Goal: Transaction & Acquisition: Purchase product/service

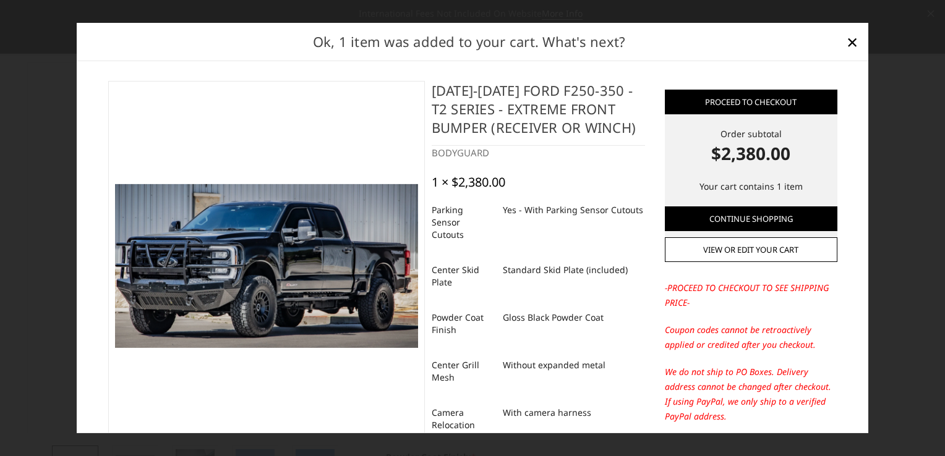
select select "3753"
select select "3752"
select select "3749"
select select "3746"
select select "3744"
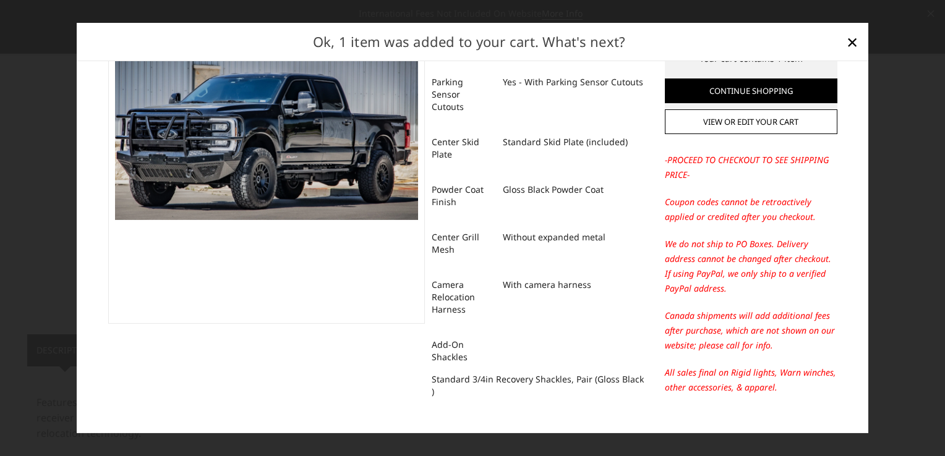
scroll to position [148, 0]
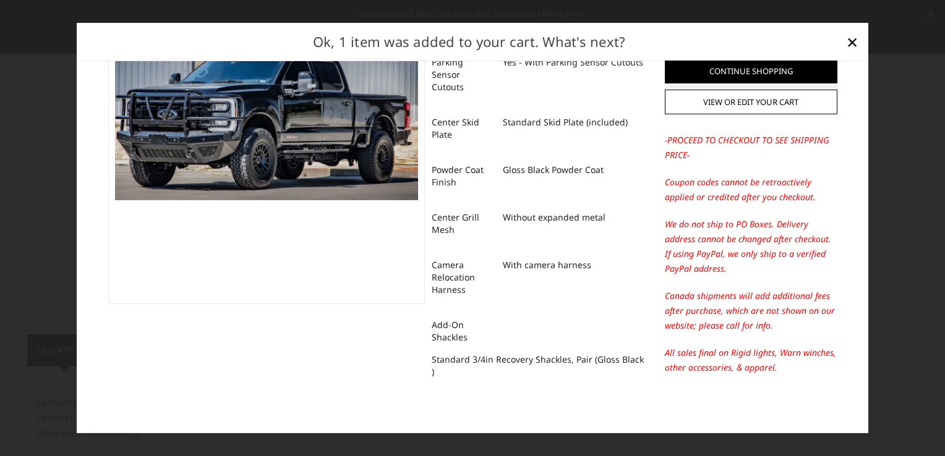
click at [292, 157] on img at bounding box center [266, 118] width 303 height 164
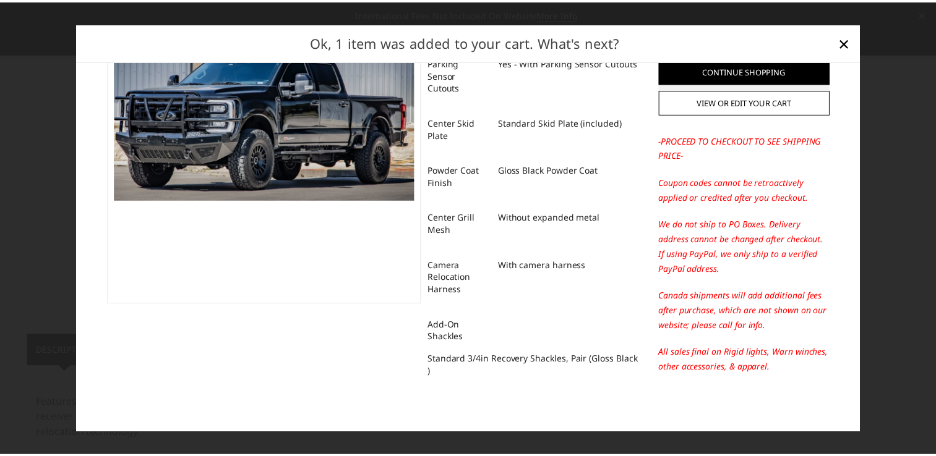
scroll to position [0, 0]
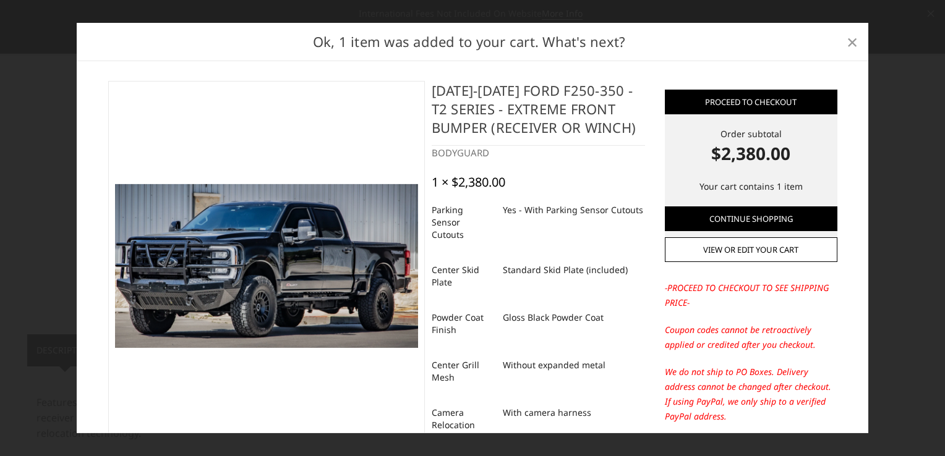
click at [852, 40] on span "×" at bounding box center [852, 41] width 11 height 27
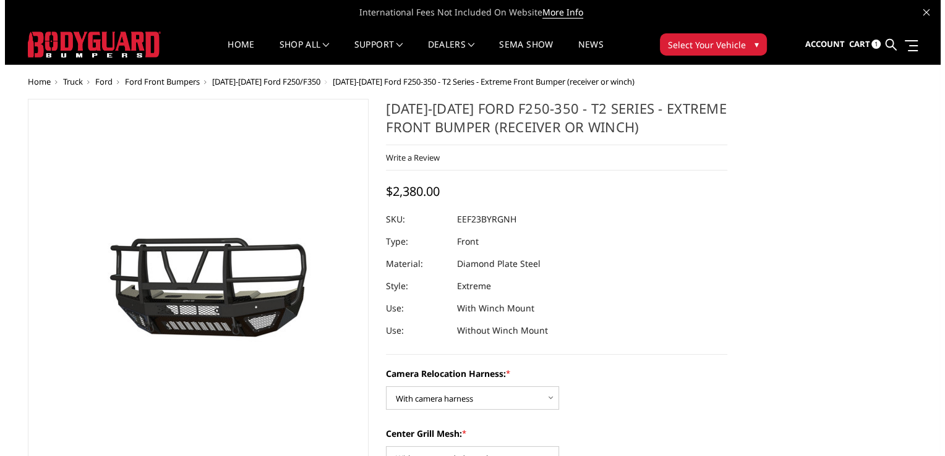
scroll to position [62, 0]
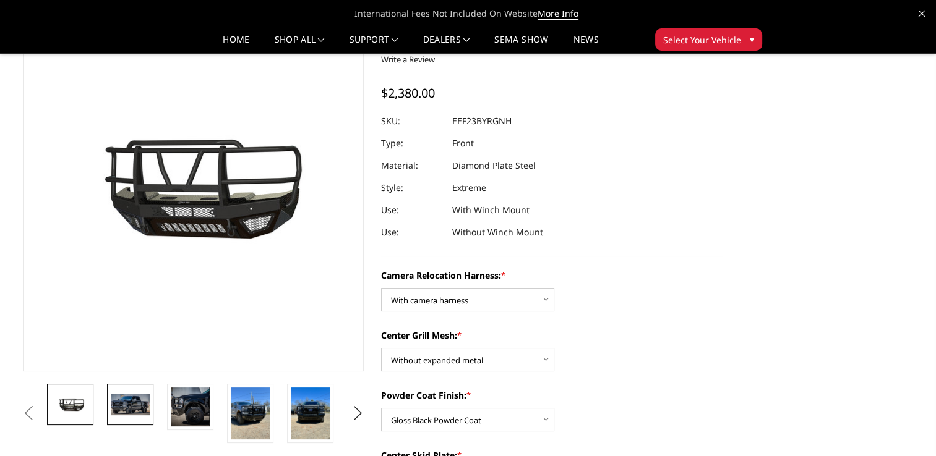
click at [126, 404] on img at bounding box center [130, 404] width 39 height 21
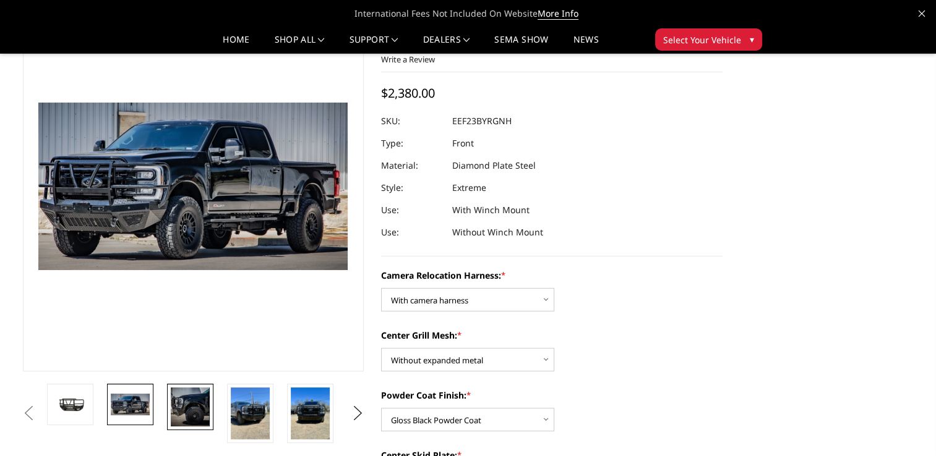
click at [187, 406] on img at bounding box center [190, 407] width 39 height 39
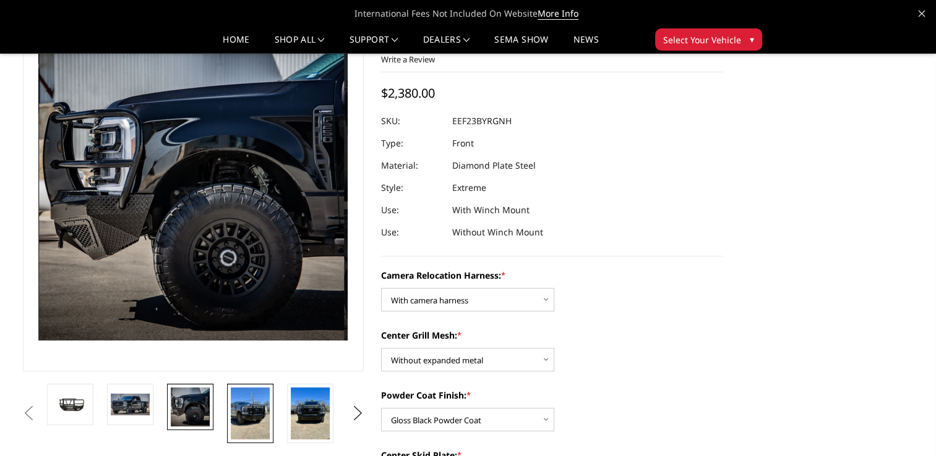
click at [247, 409] on img at bounding box center [250, 414] width 39 height 52
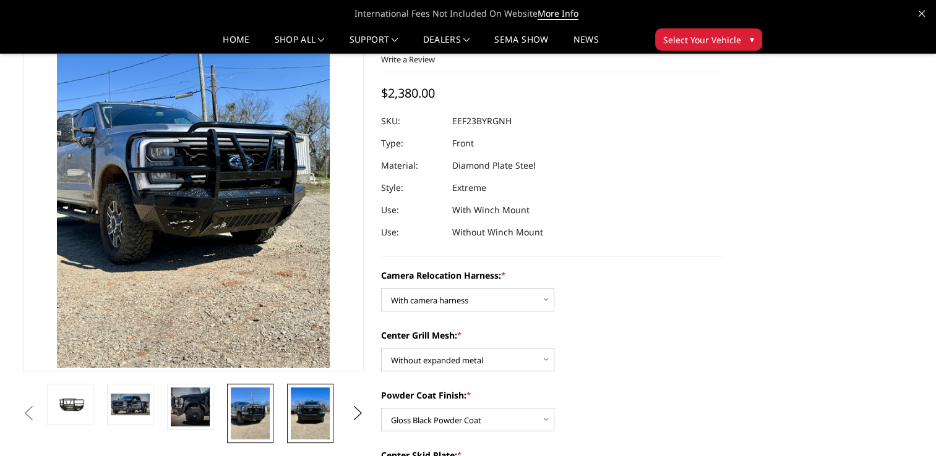
click at [305, 418] on img at bounding box center [310, 414] width 39 height 52
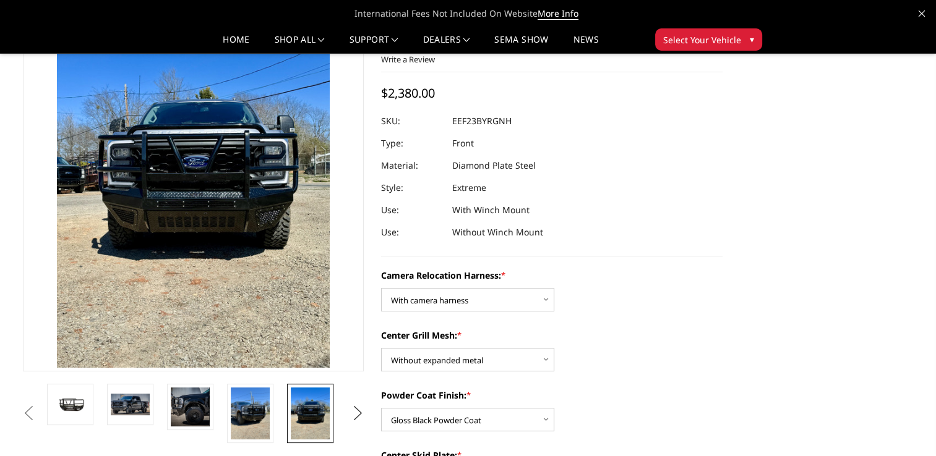
click at [361, 410] on button "Next" at bounding box center [357, 413] width 19 height 19
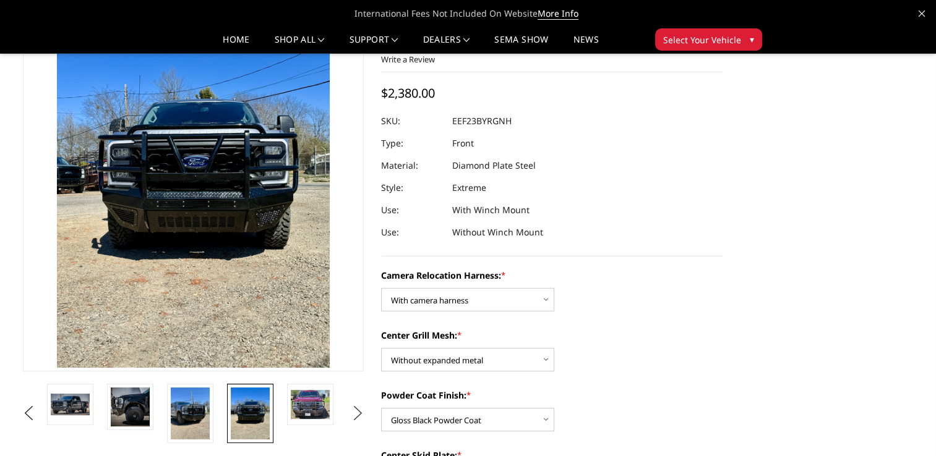
click at [360, 411] on button "Next" at bounding box center [357, 413] width 19 height 19
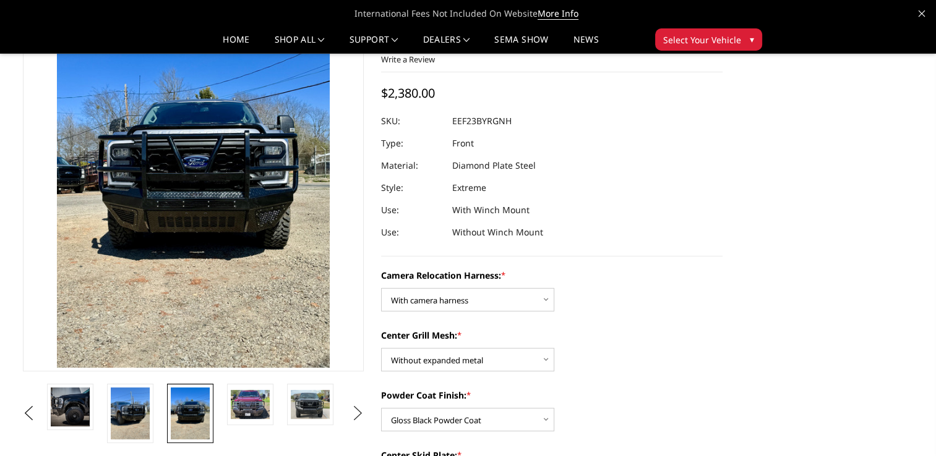
click at [360, 411] on button "Next" at bounding box center [357, 413] width 19 height 19
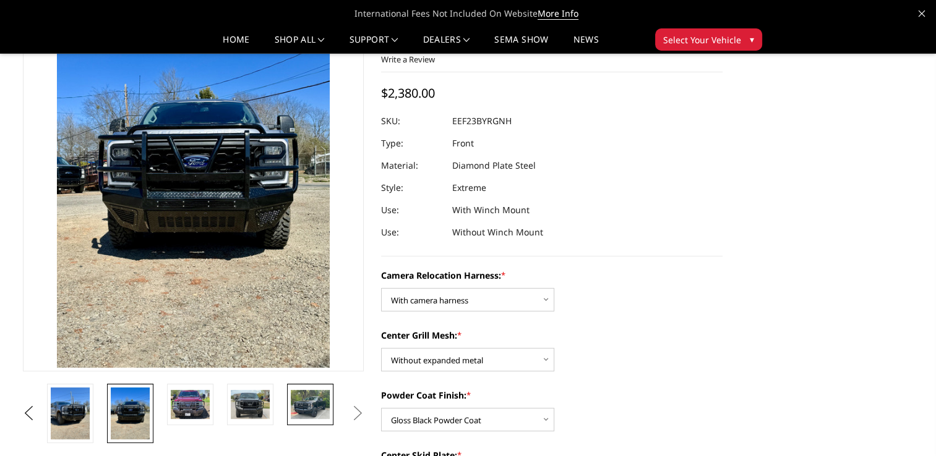
click at [307, 414] on img at bounding box center [310, 404] width 39 height 29
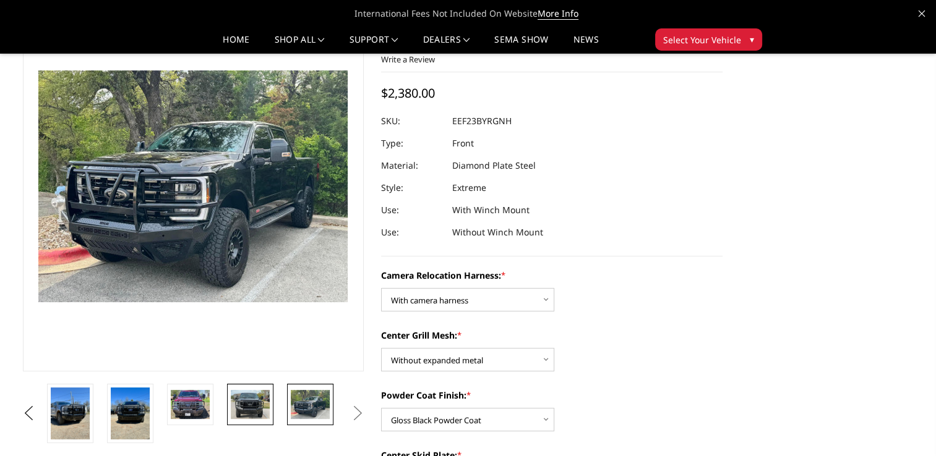
click at [260, 416] on img at bounding box center [250, 404] width 39 height 29
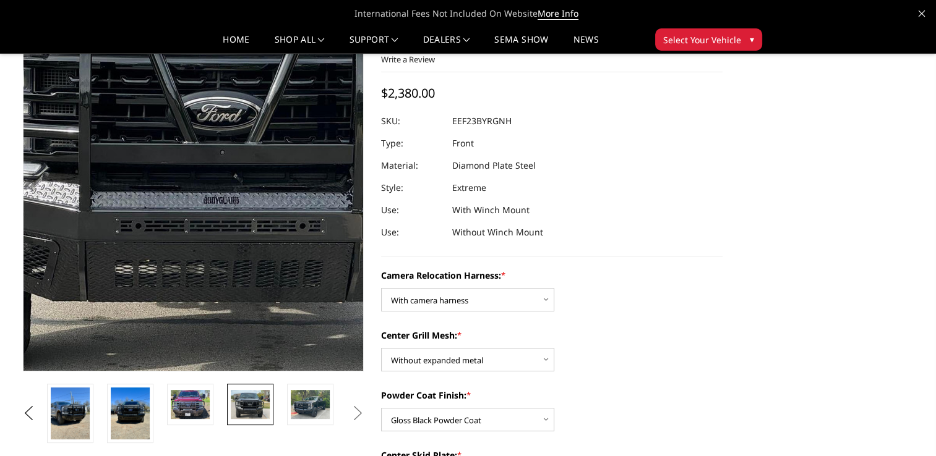
click at [165, 322] on img at bounding box center [231, 106] width 792 height 594
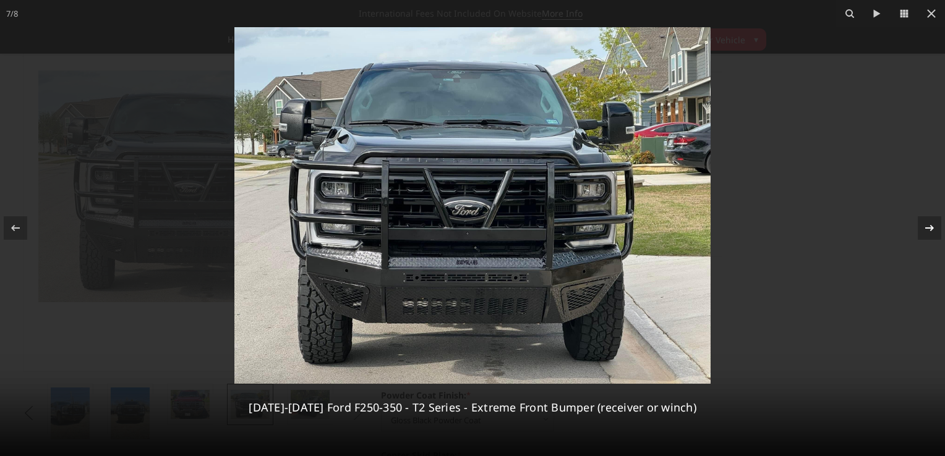
click at [931, 225] on icon at bounding box center [929, 228] width 15 height 15
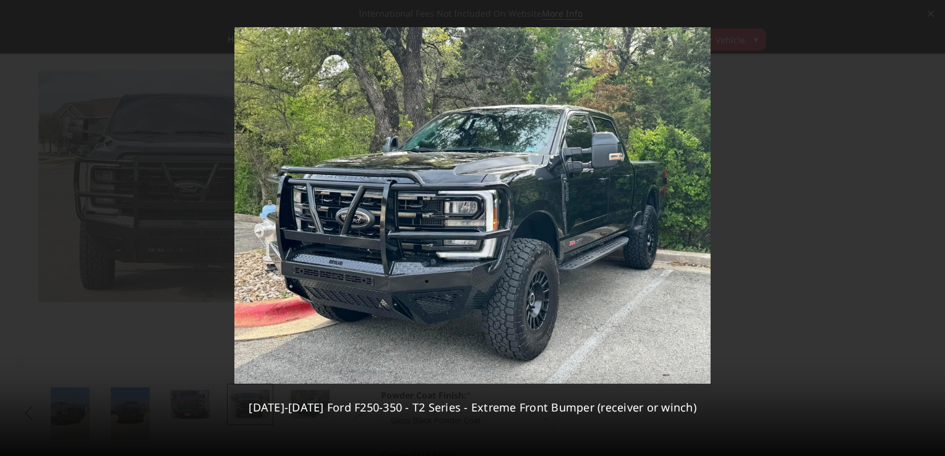
click at [931, 225] on div "8 / [PHONE_NUMBER][DATE][DATE] Ford F250-350 - T2 Series - Extreme Front Bumper…" at bounding box center [472, 228] width 945 height 456
click at [8, 223] on icon at bounding box center [15, 228] width 15 height 15
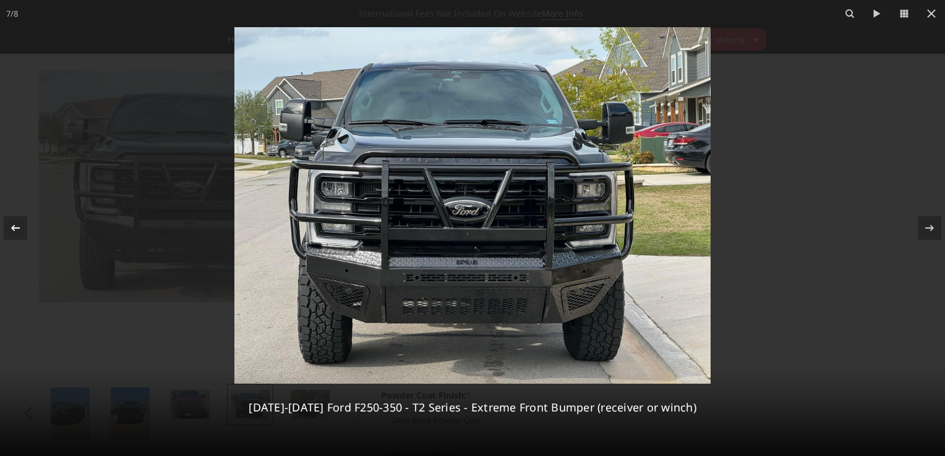
click at [8, 223] on icon at bounding box center [15, 228] width 15 height 15
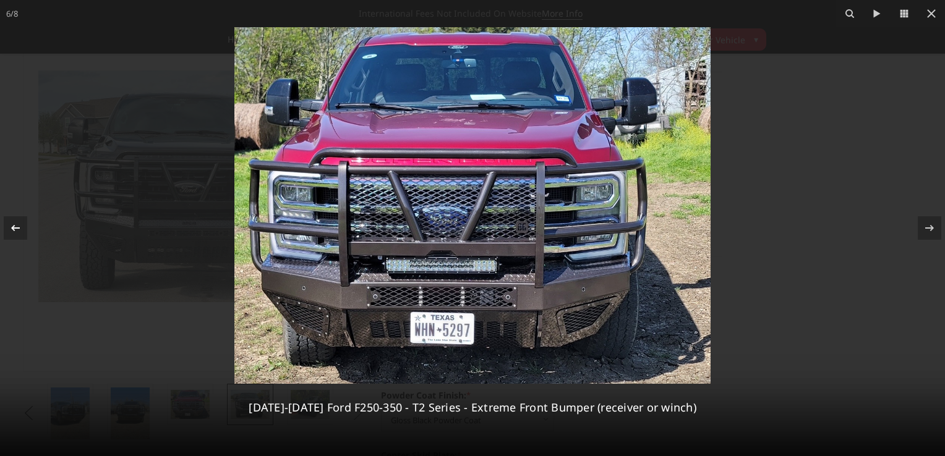
click at [7, 224] on div "6 / [PHONE_NUMBER][DATE][DATE] Ford F250-350 - T2 Series - Extreme Front Bumper…" at bounding box center [472, 228] width 945 height 456
click at [22, 229] on icon at bounding box center [15, 228] width 15 height 15
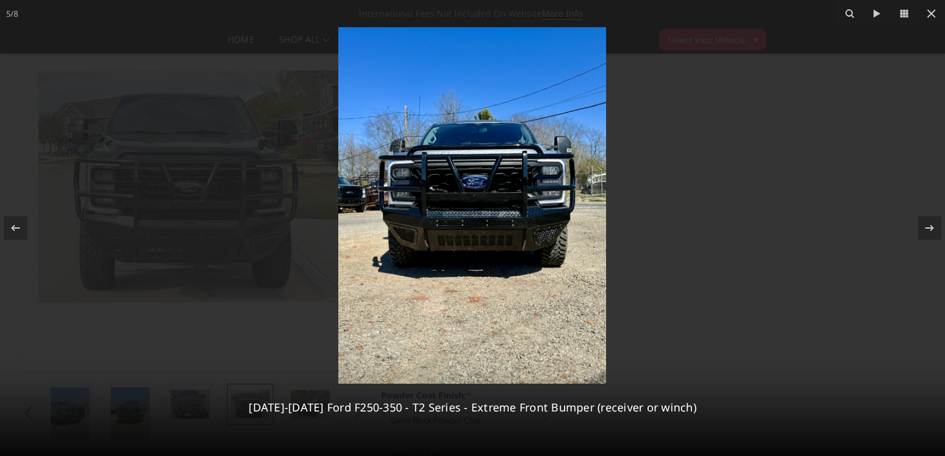
click at [480, 205] on img at bounding box center [472, 205] width 268 height 357
click at [483, 210] on img at bounding box center [472, 205] width 268 height 357
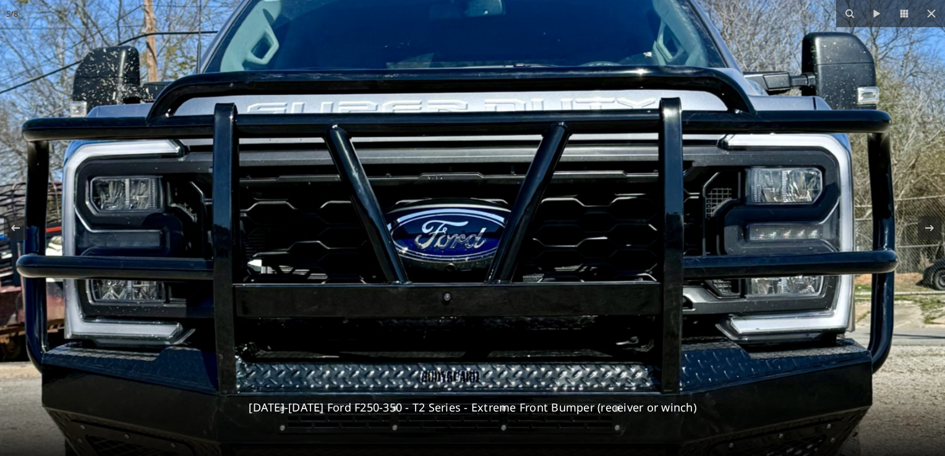
drag, startPoint x: 476, startPoint y: 165, endPoint x: 481, endPoint y: 315, distance: 149.8
click at [481, 315] on img at bounding box center [438, 340] width 1188 height 1583
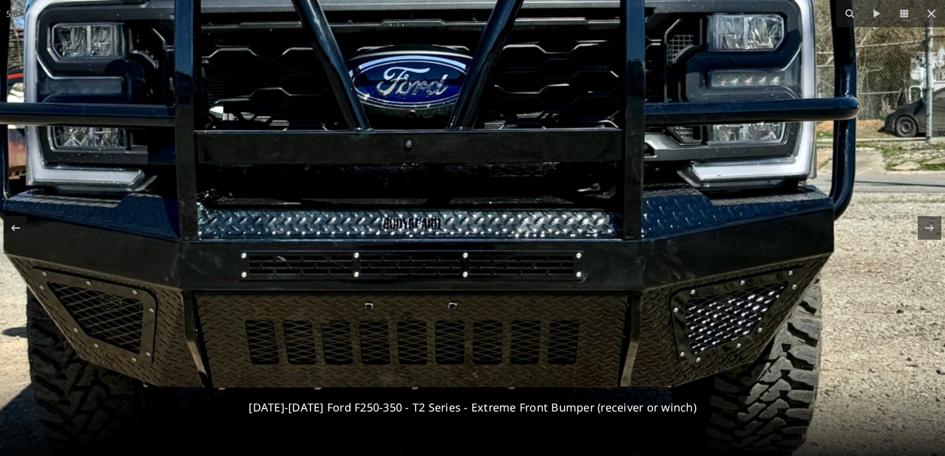
drag, startPoint x: 460, startPoint y: 309, endPoint x: 424, endPoint y: 167, distance: 146.0
click at [424, 167] on img at bounding box center [400, 187] width 1188 height 1583
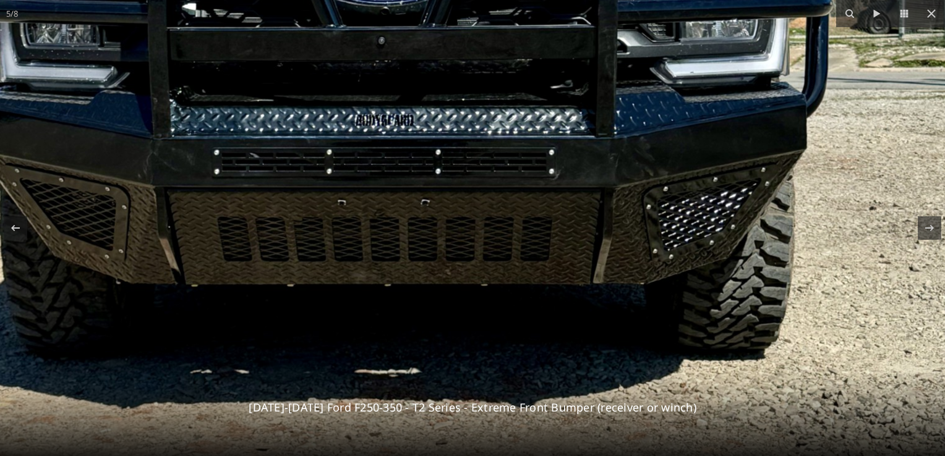
drag, startPoint x: 411, startPoint y: 264, endPoint x: 383, endPoint y: 158, distance: 109.8
click at [383, 158] on img at bounding box center [373, 83] width 1188 height 1583
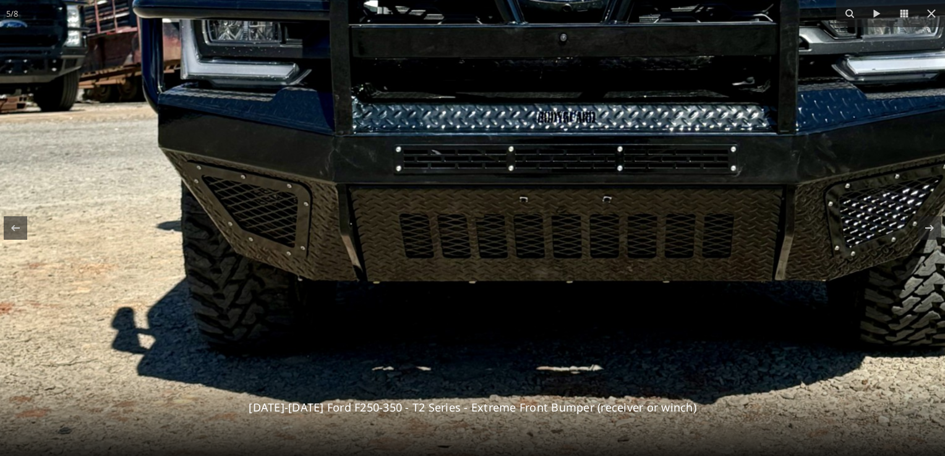
drag, startPoint x: 374, startPoint y: 216, endPoint x: 537, endPoint y: 217, distance: 163.9
click at [537, 217] on img at bounding box center [554, 80] width 1188 height 1583
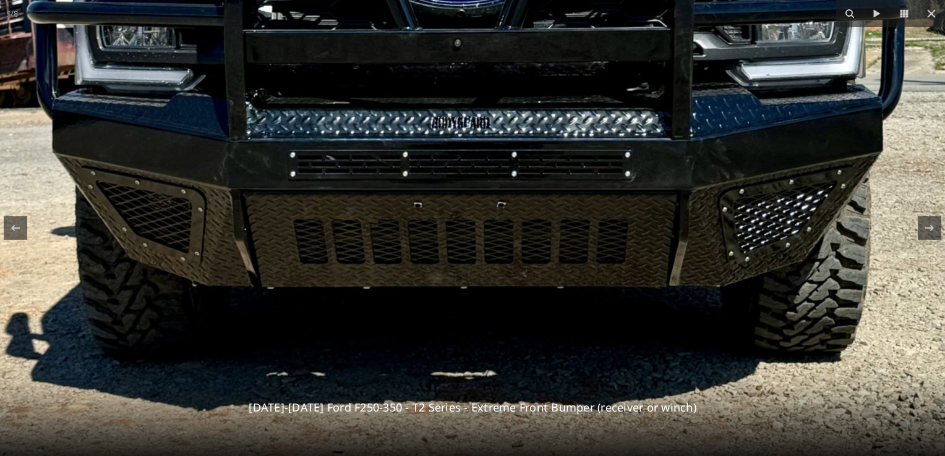
drag, startPoint x: 559, startPoint y: 185, endPoint x: 448, endPoint y: 189, distance: 110.8
click at [448, 189] on img at bounding box center [449, 86] width 1188 height 1583
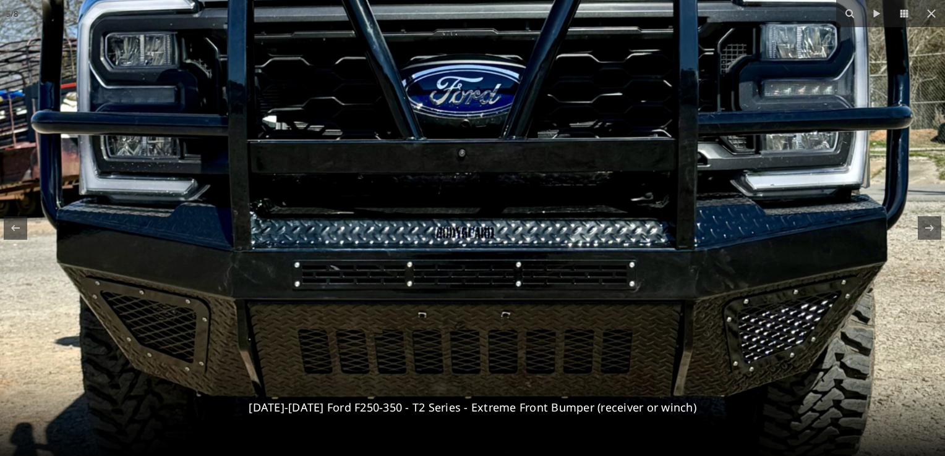
drag, startPoint x: 458, startPoint y: 173, endPoint x: 468, endPoint y: 286, distance: 113.0
click at [468, 286] on img at bounding box center [453, 196] width 1188 height 1583
click at [15, 226] on icon at bounding box center [15, 228] width 15 height 15
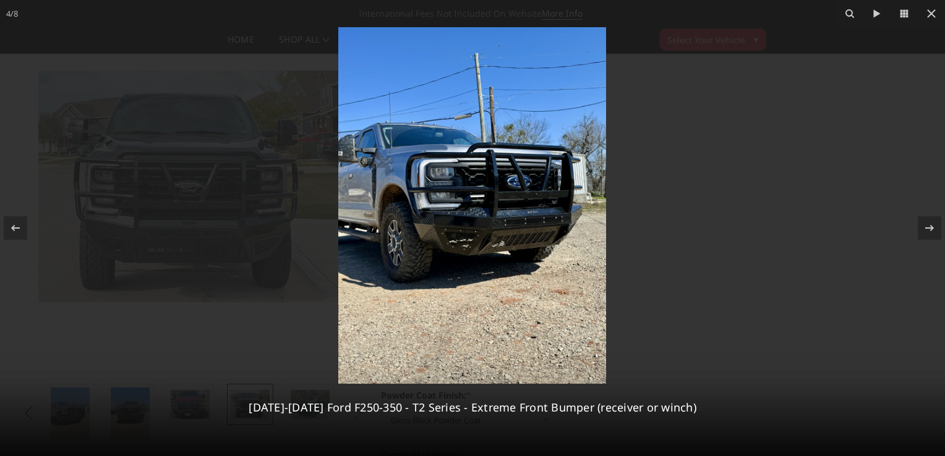
click at [461, 229] on img at bounding box center [472, 205] width 268 height 357
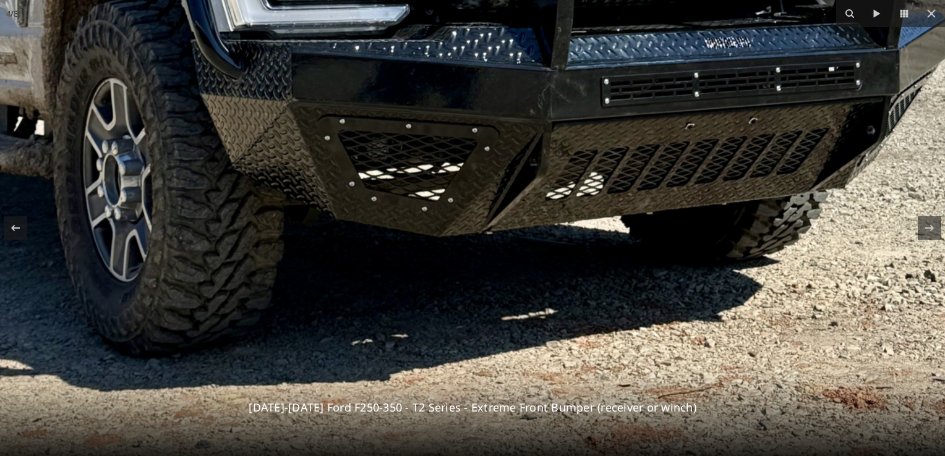
drag, startPoint x: 433, startPoint y: 284, endPoint x: 383, endPoint y: 171, distance: 123.0
click at [383, 171] on img at bounding box center [460, 14] width 1188 height 1583
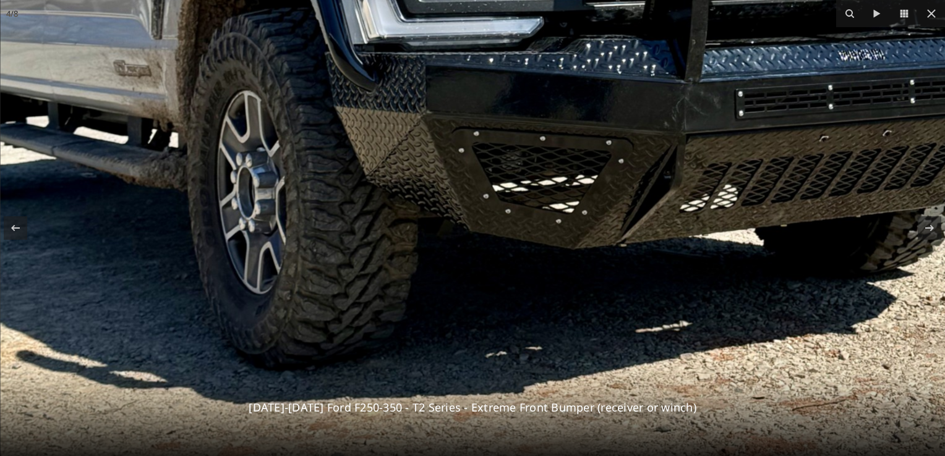
drag, startPoint x: 329, startPoint y: 216, endPoint x: 464, endPoint y: 229, distance: 136.0
click at [464, 229] on img at bounding box center [595, 27] width 1188 height 1583
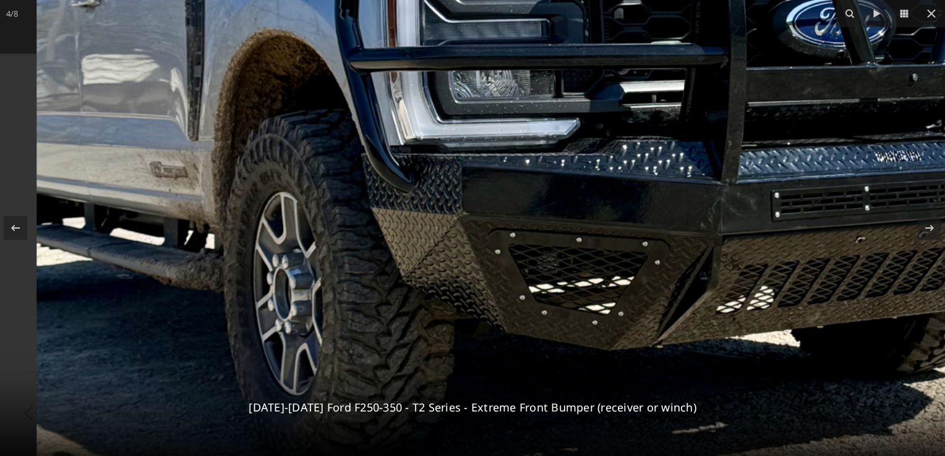
drag, startPoint x: 417, startPoint y: 214, endPoint x: 525, endPoint y: 320, distance: 151.3
click at [525, 320] on img at bounding box center [630, 128] width 1188 height 1583
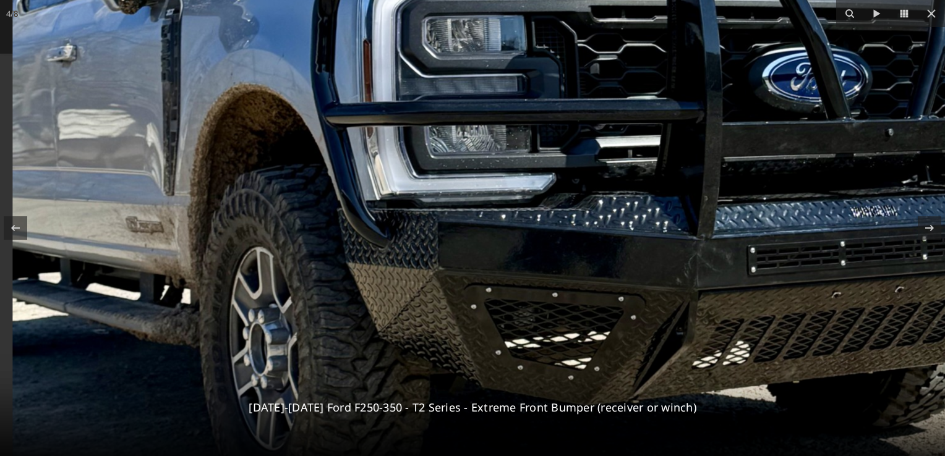
drag, startPoint x: 397, startPoint y: 202, endPoint x: 435, endPoint y: 250, distance: 61.6
click at [434, 278] on img at bounding box center [606, 183] width 1188 height 1583
